Goal: Navigation & Orientation: Find specific page/section

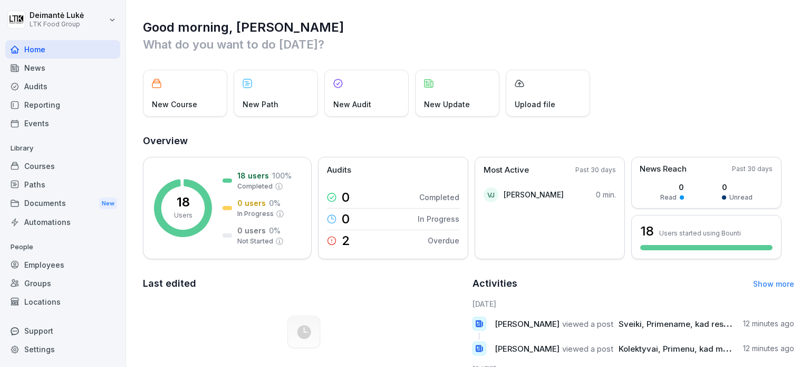
click at [36, 266] on div "Employees" at bounding box center [62, 264] width 115 height 18
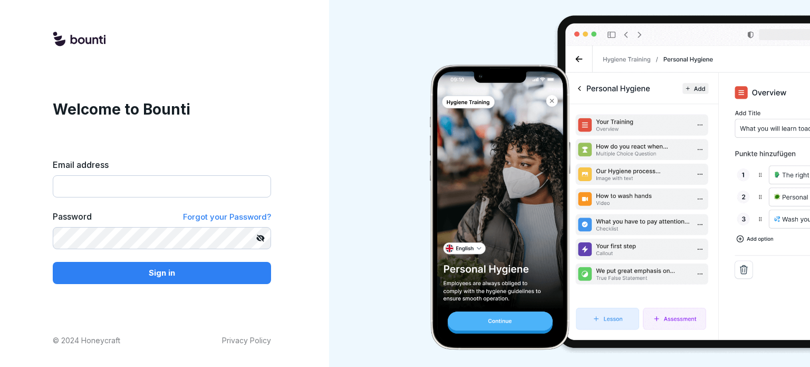
type input "**********"
click at [174, 272] on p "Sign in" at bounding box center [162, 273] width 26 height 12
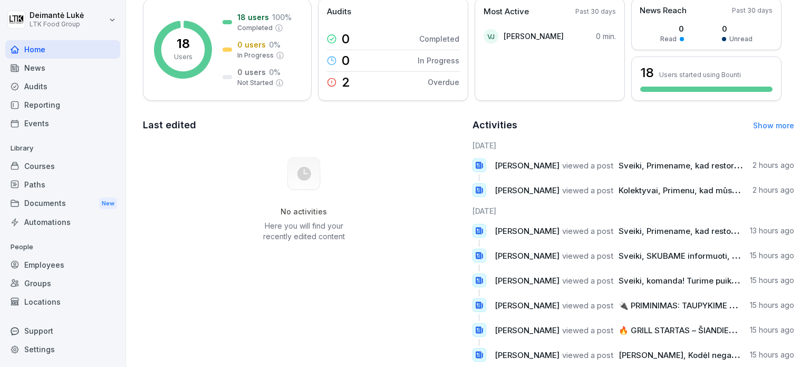
scroll to position [188, 0]
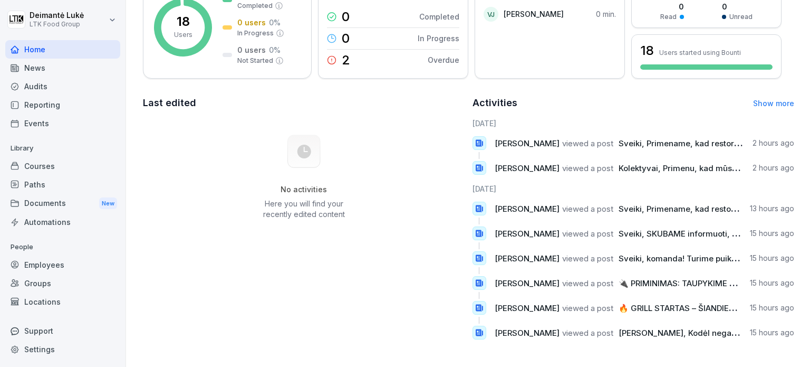
click at [57, 257] on div "Employees" at bounding box center [62, 264] width 115 height 18
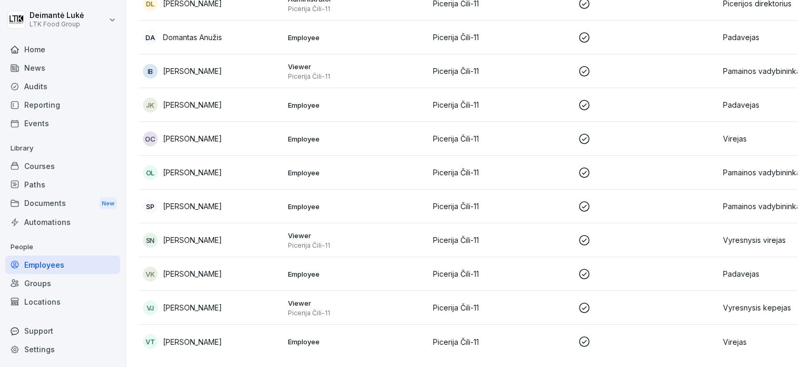
scroll to position [384, 0]
